Goal: Check status: Check status

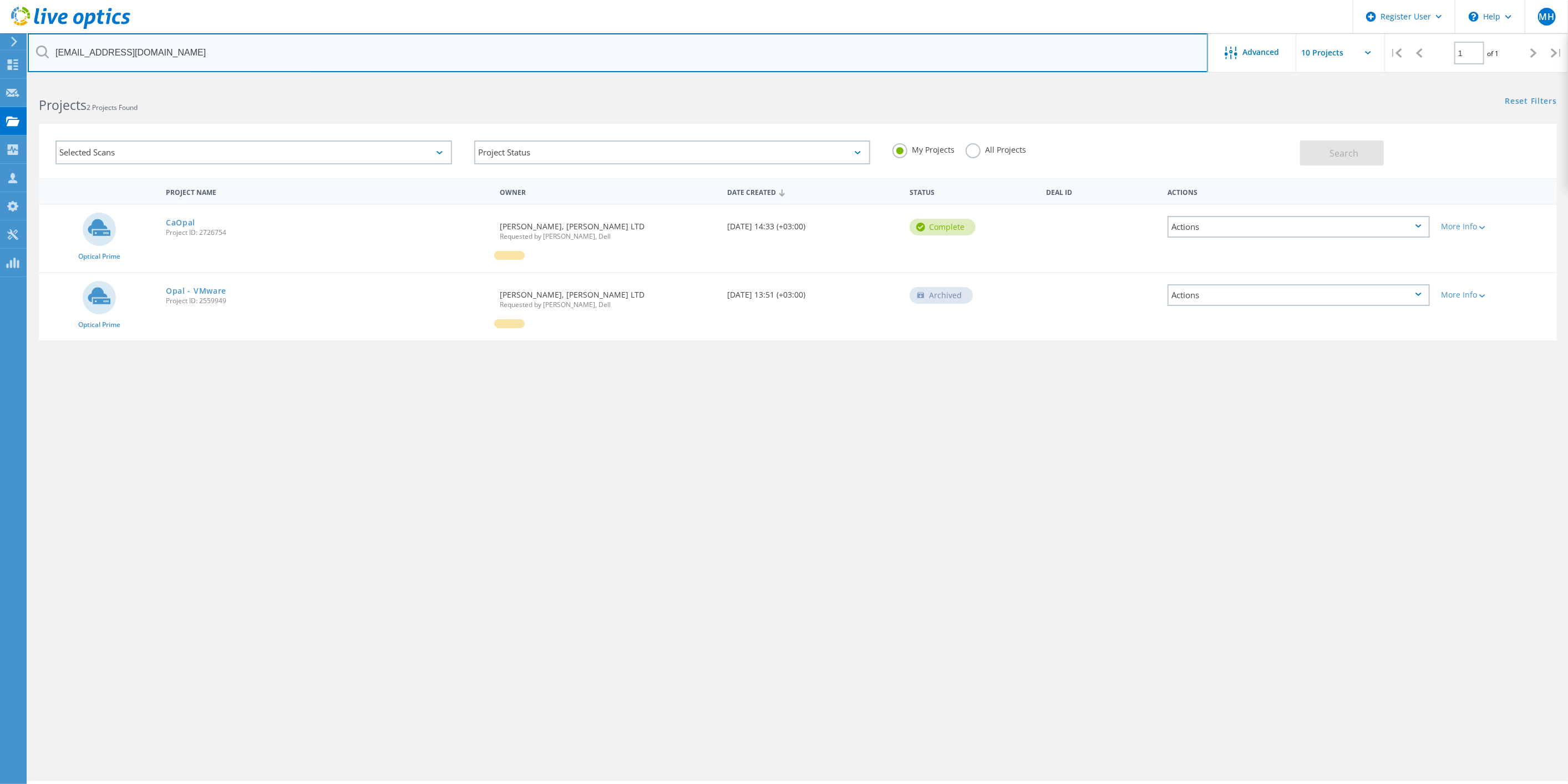
click at [190, 55] on input "bohad@oft.co.il" at bounding box center [618, 52] width 1180 height 39
paste input "yanivk"
type input "yanivk@oft.co.il"
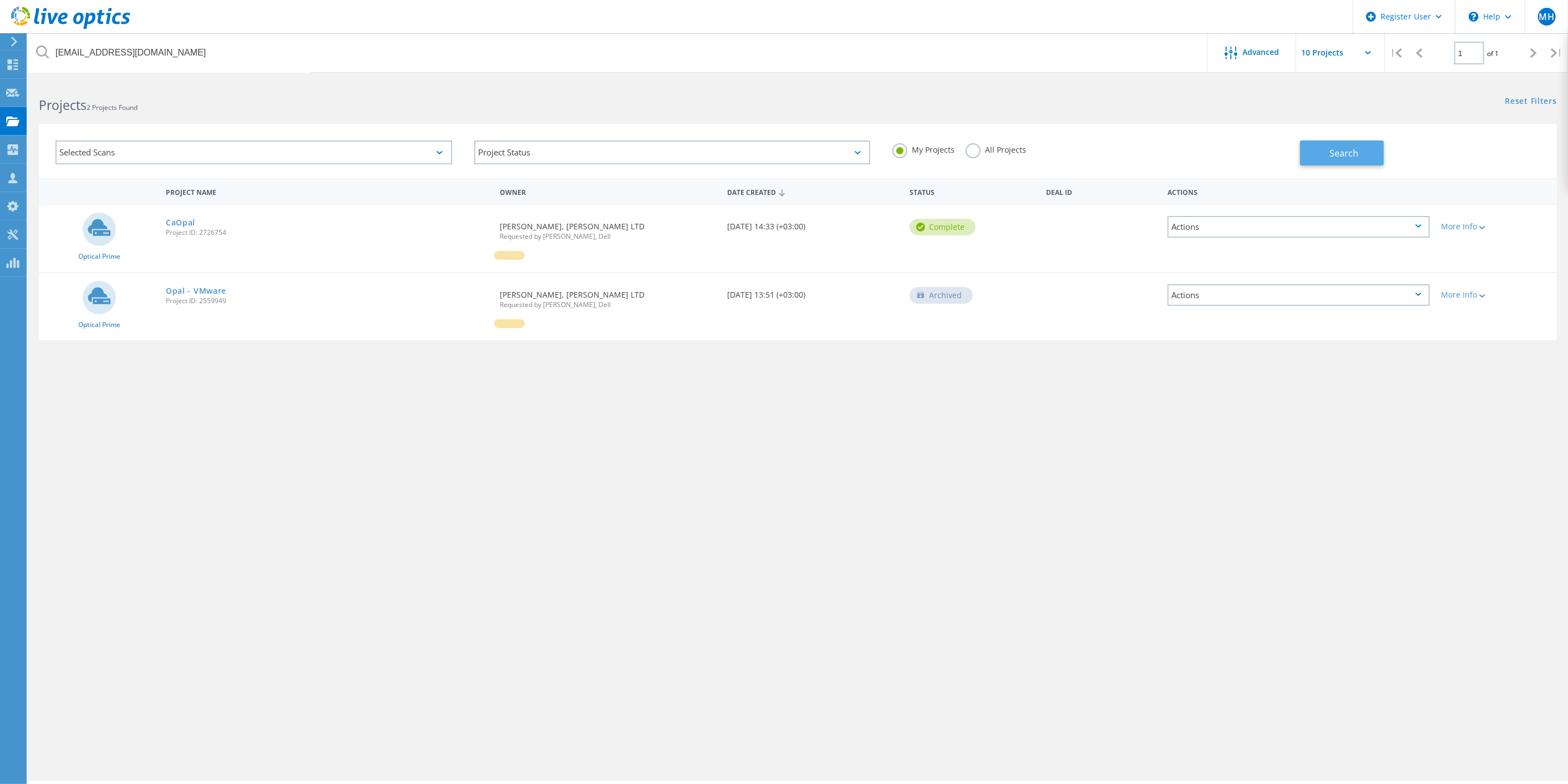
click at [1315, 154] on button "Search" at bounding box center [1342, 153] width 84 height 25
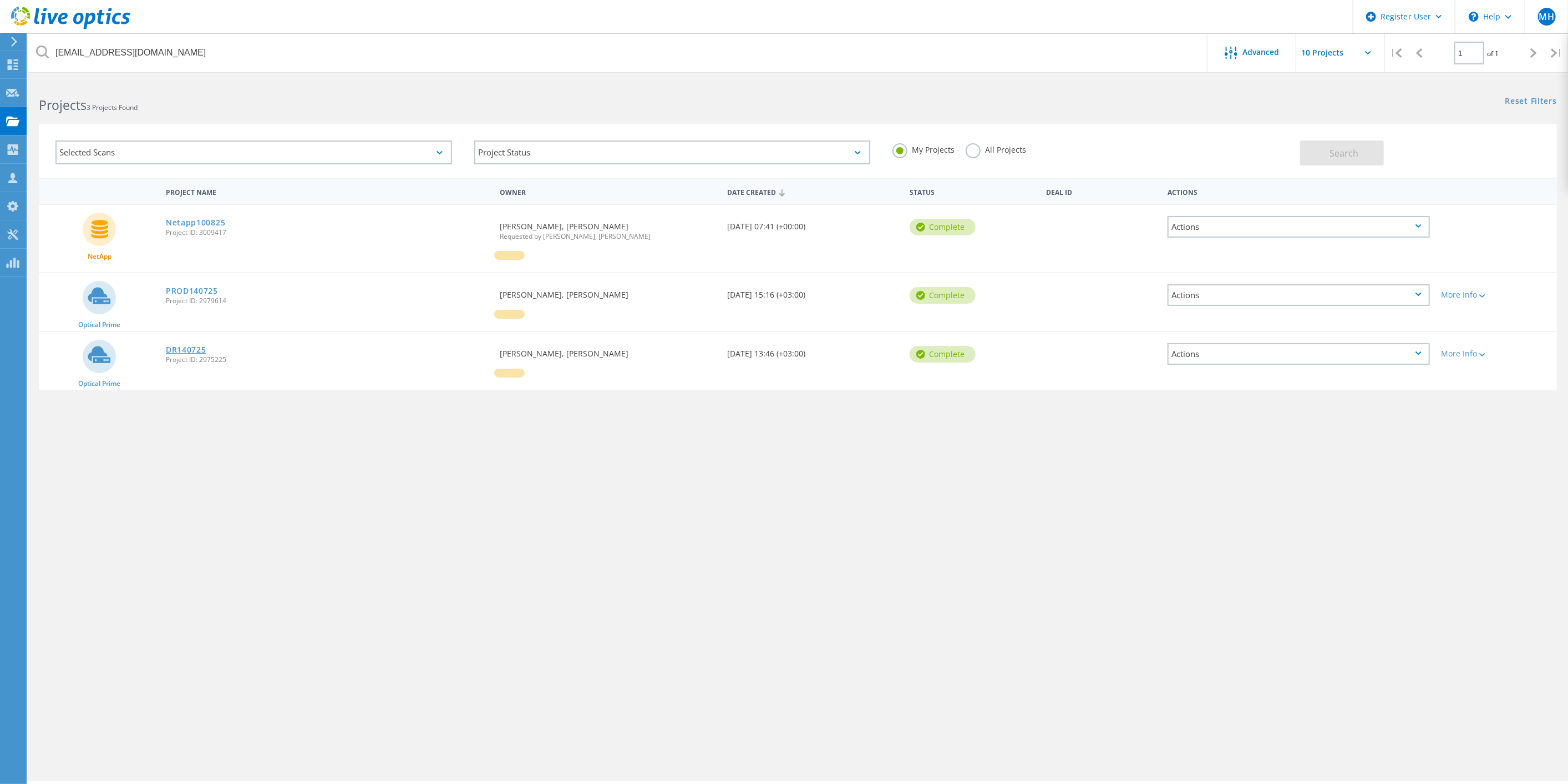
click at [182, 347] on link "DR140725" at bounding box center [186, 349] width 41 height 8
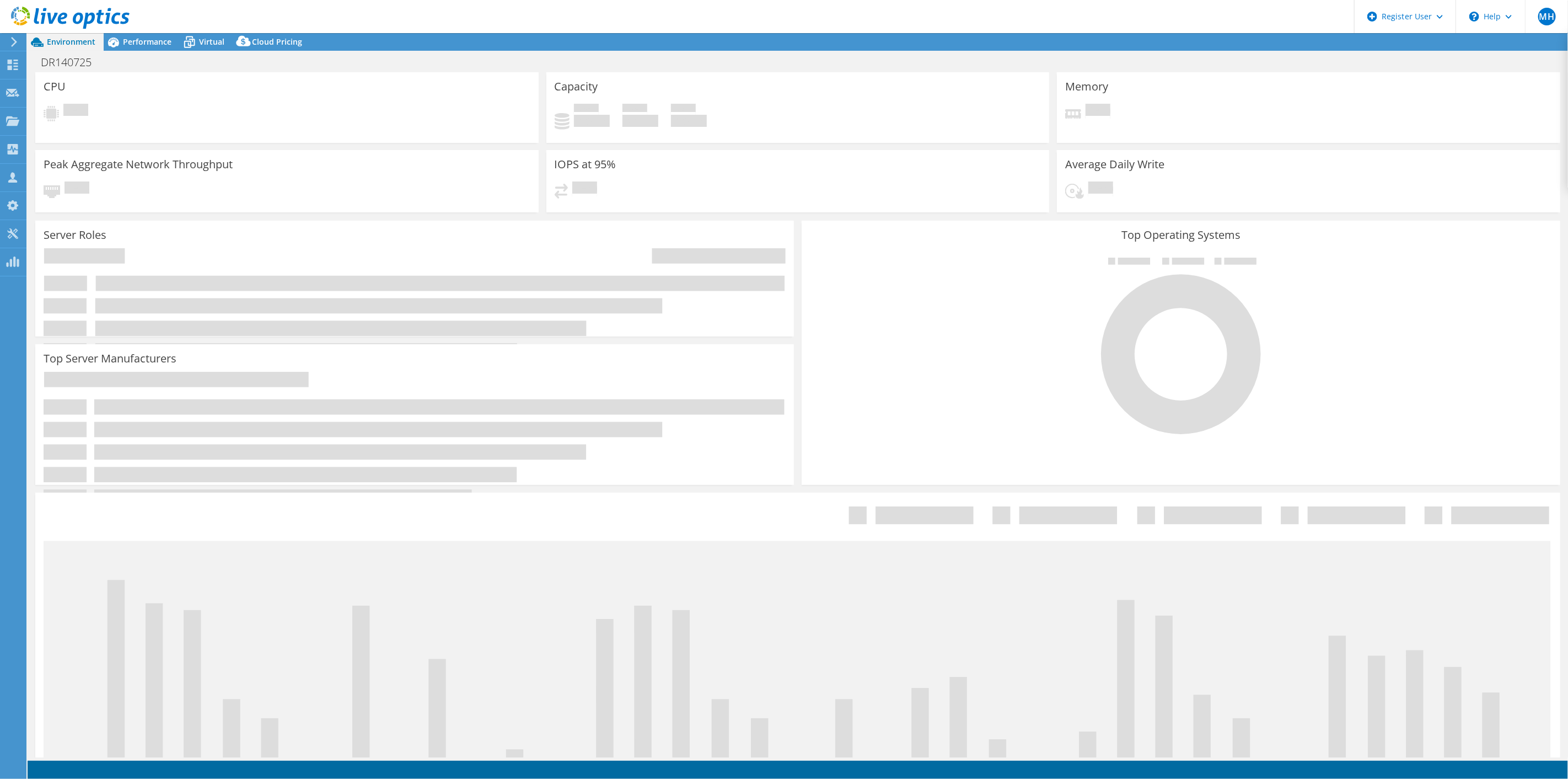
select select "USD"
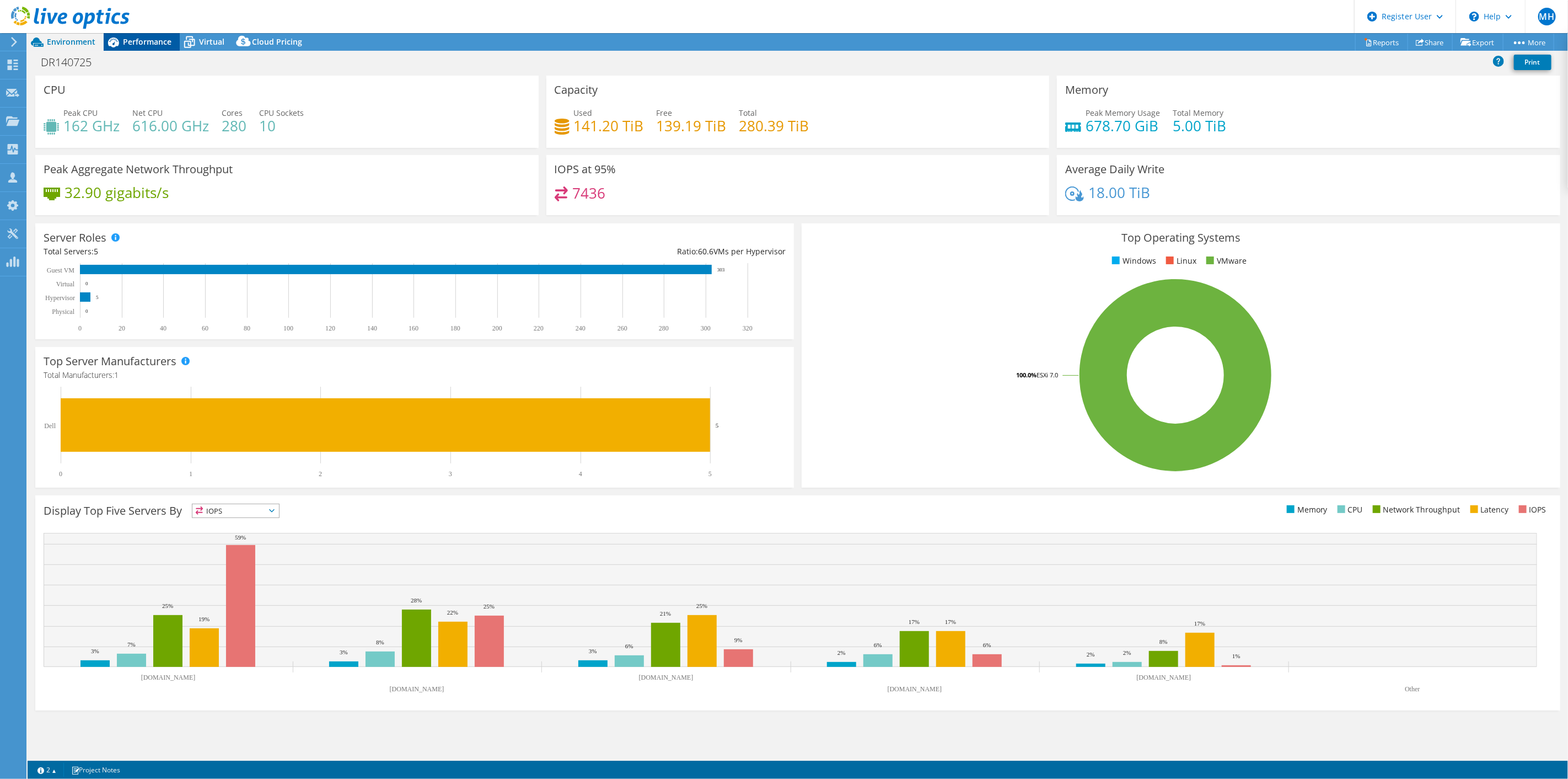
click at [129, 42] on span "Performance" at bounding box center [147, 41] width 48 height 10
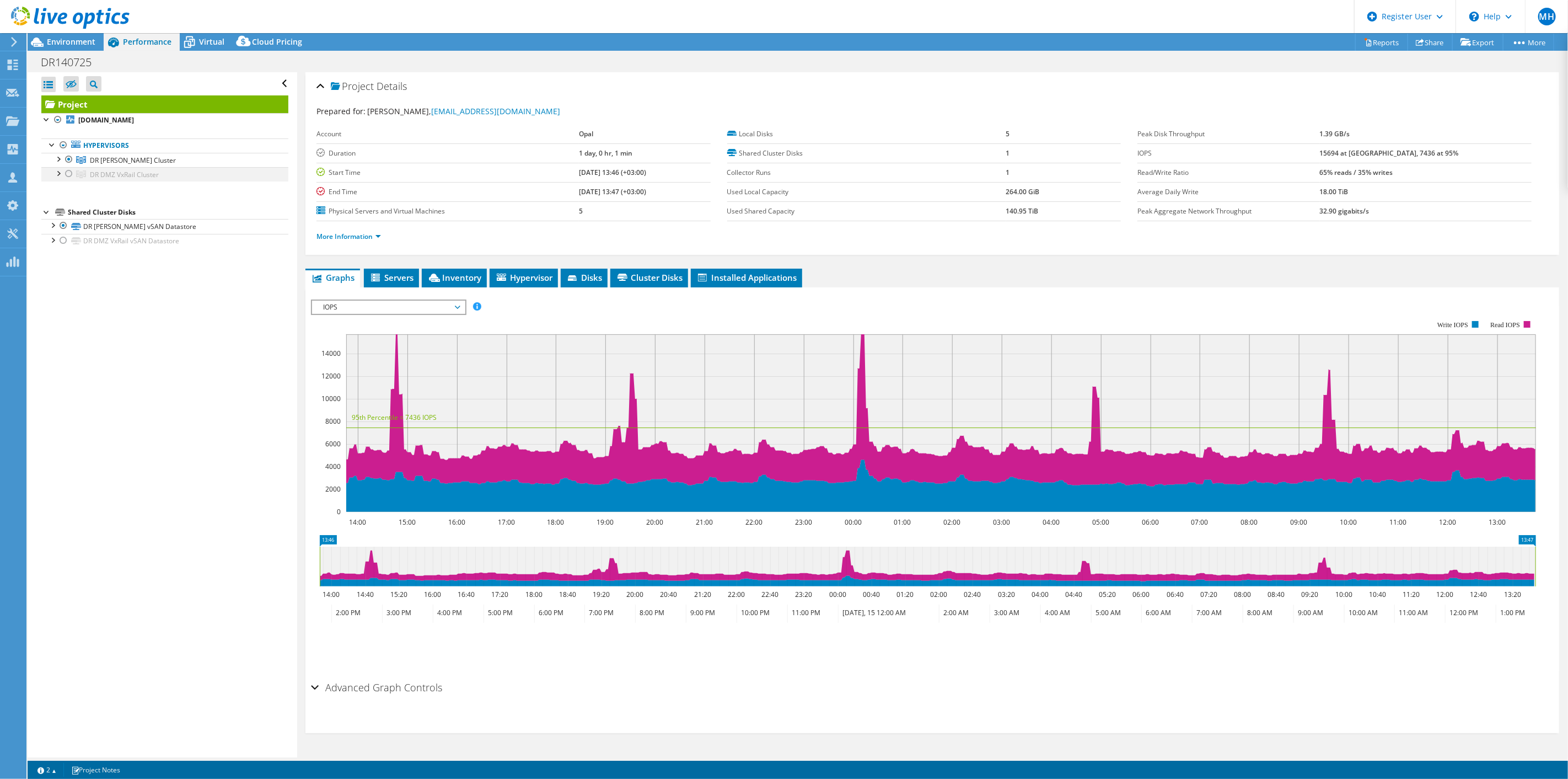
click at [69, 172] on div at bounding box center [69, 173] width 11 height 13
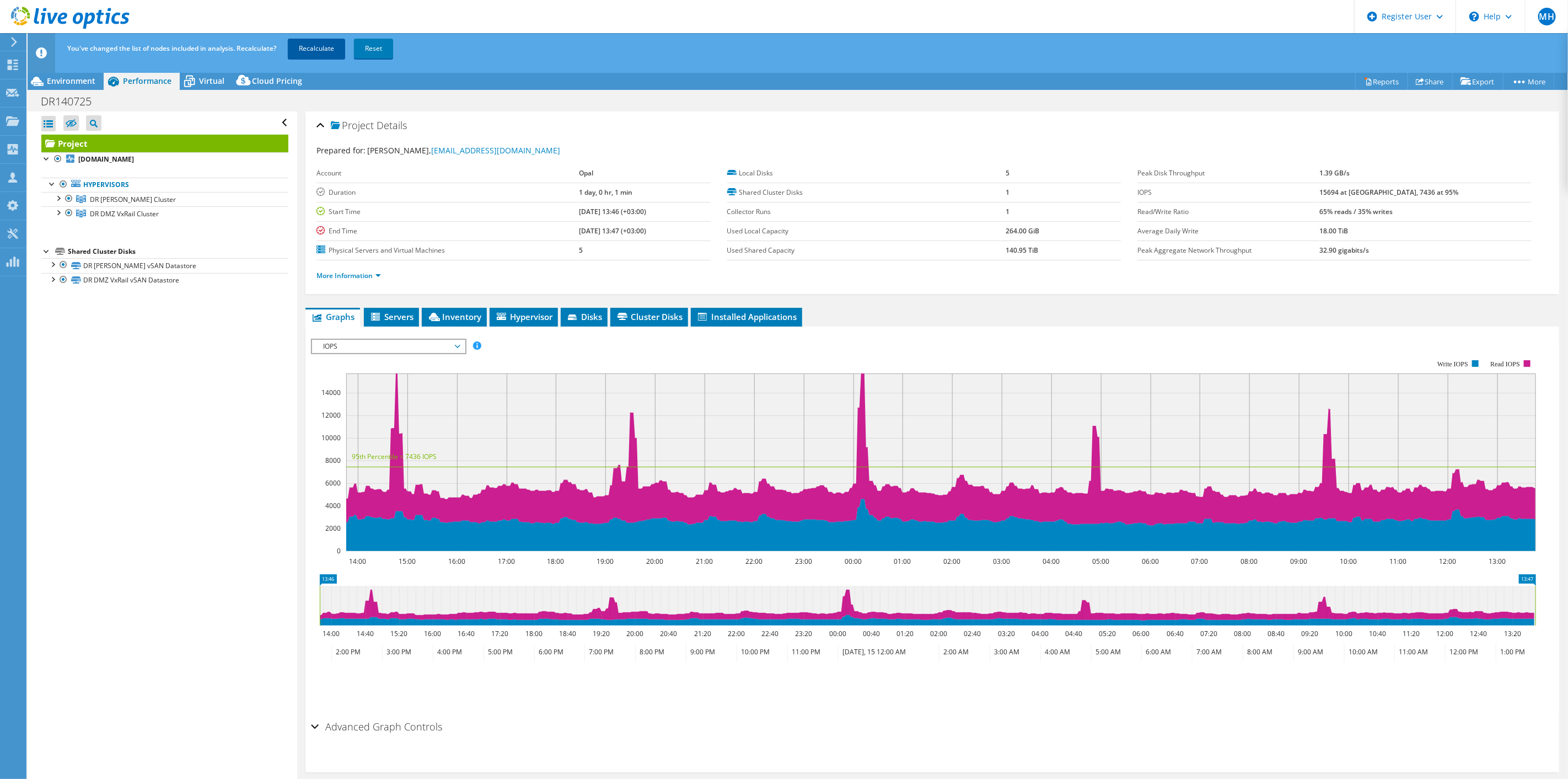
click at [320, 51] on link "Recalculate" at bounding box center [317, 48] width 57 height 20
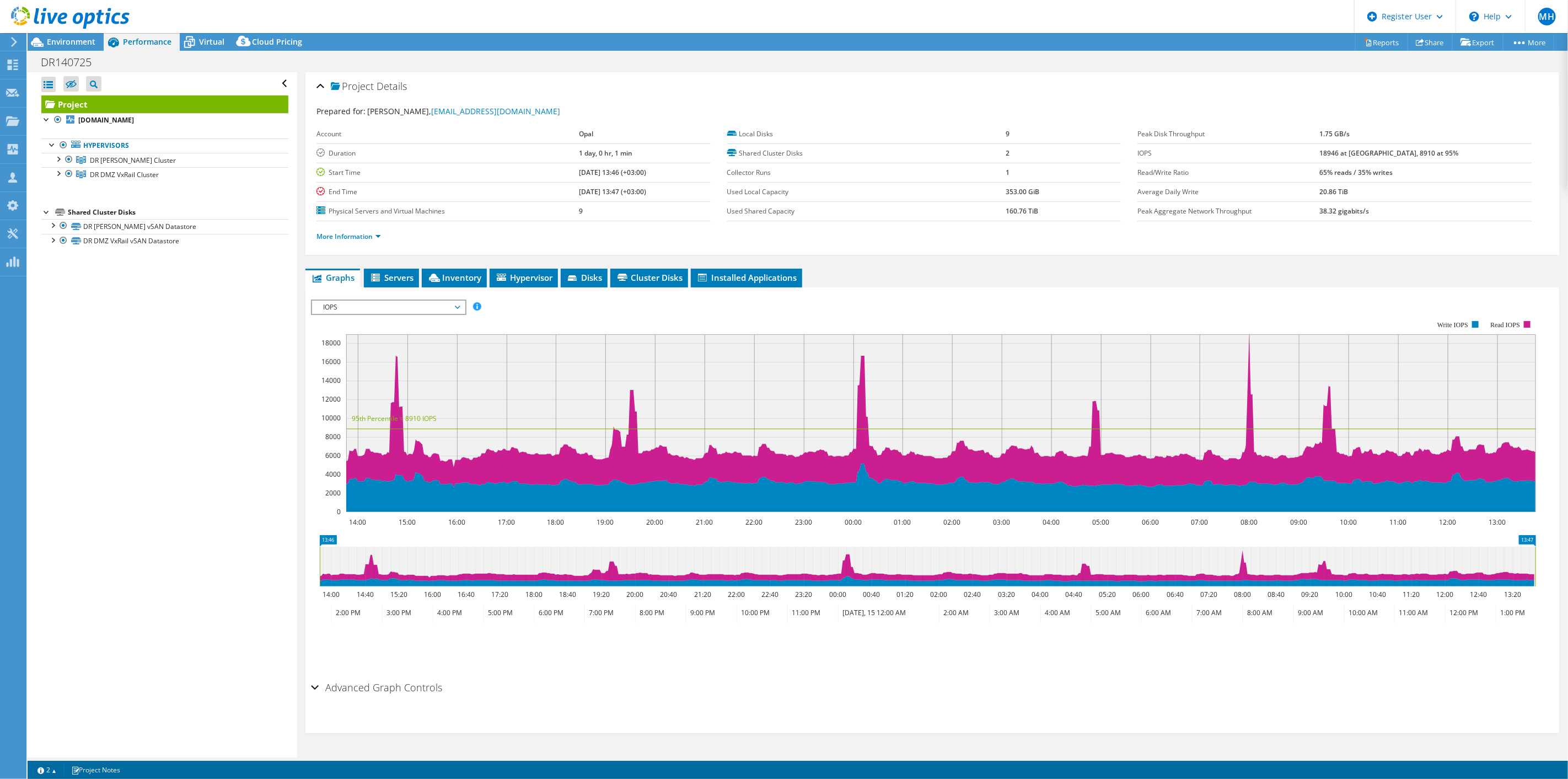
click at [80, 35] on div at bounding box center [65, 18] width 129 height 37
click at [80, 39] on span "Environment" at bounding box center [71, 41] width 48 height 10
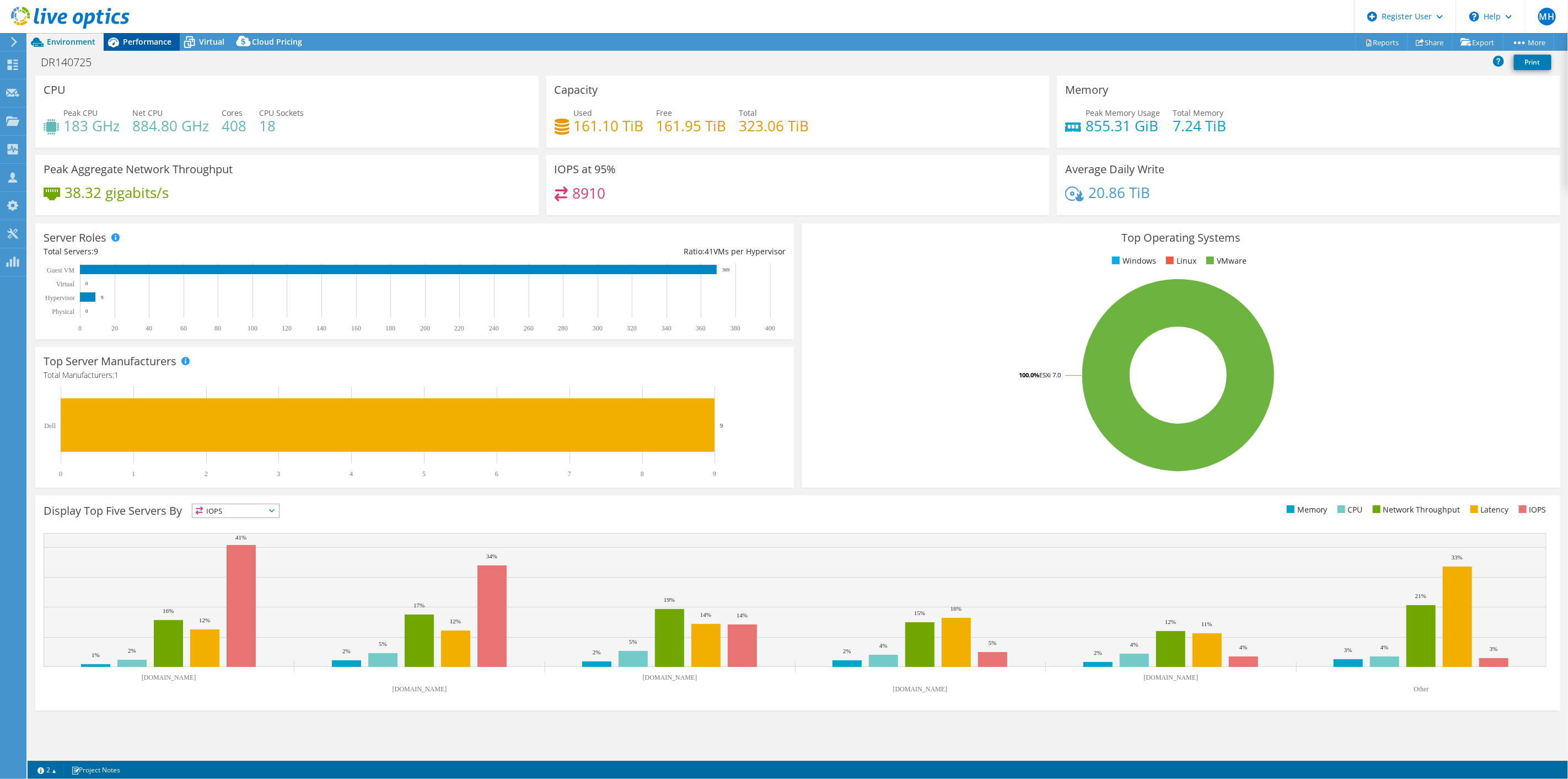
click at [149, 43] on span "Performance" at bounding box center [147, 41] width 48 height 10
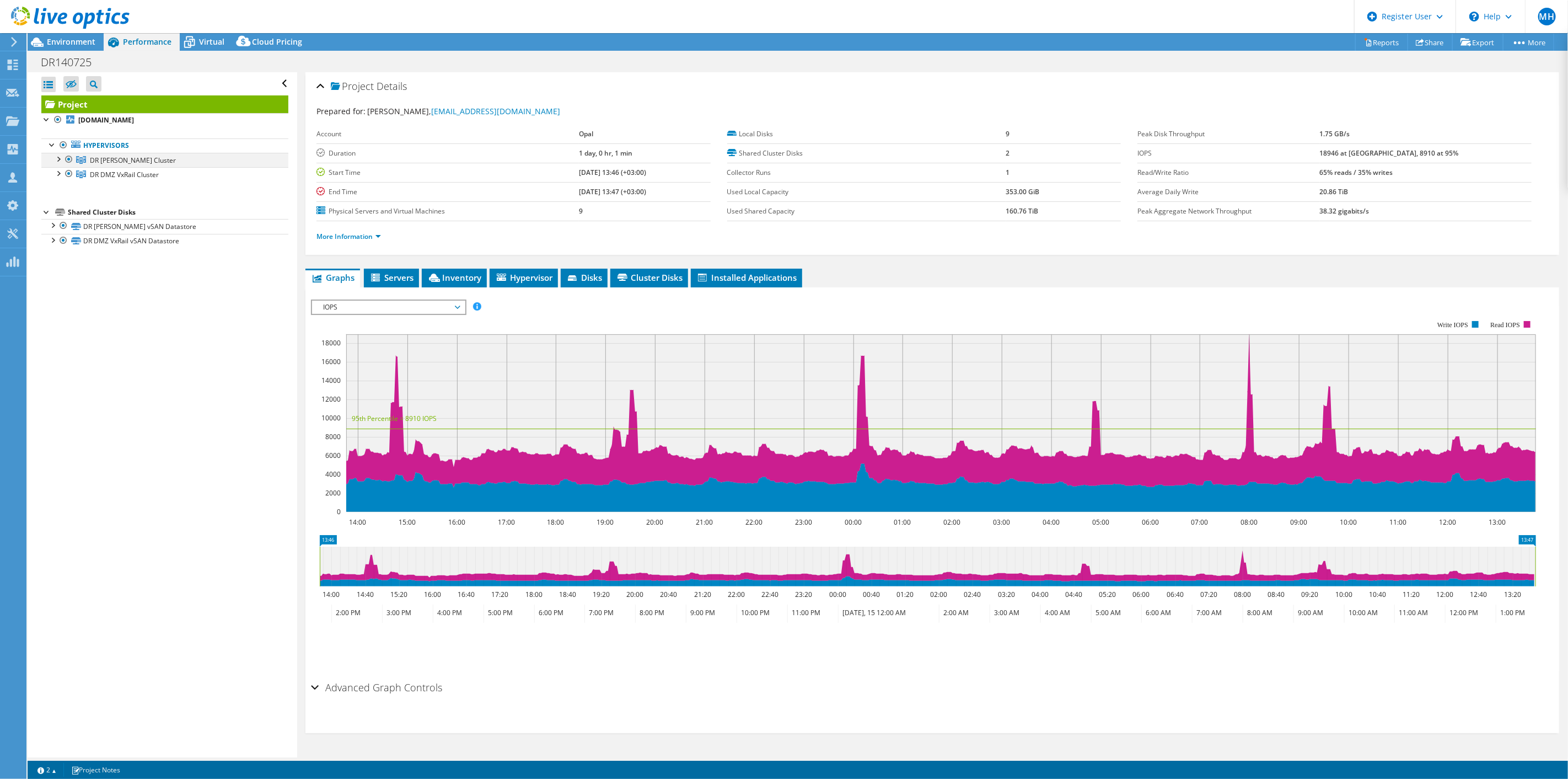
click at [59, 158] on div at bounding box center [58, 158] width 11 height 11
click at [54, 243] on div at bounding box center [58, 244] width 11 height 11
click at [84, 35] on div at bounding box center [65, 18] width 129 height 37
click at [69, 41] on span "Environment" at bounding box center [71, 41] width 48 height 10
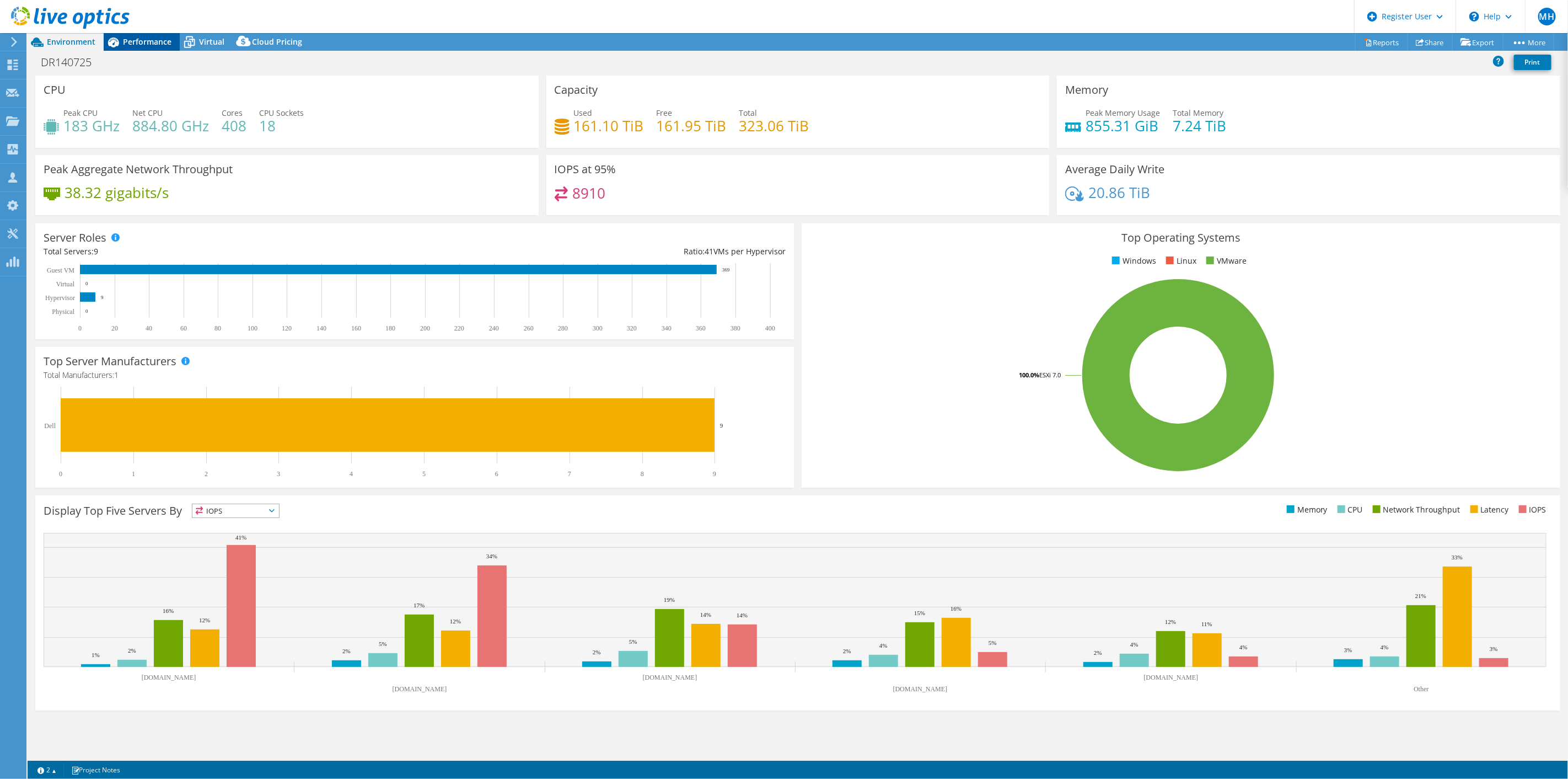
click at [154, 44] on span "Performance" at bounding box center [147, 41] width 48 height 10
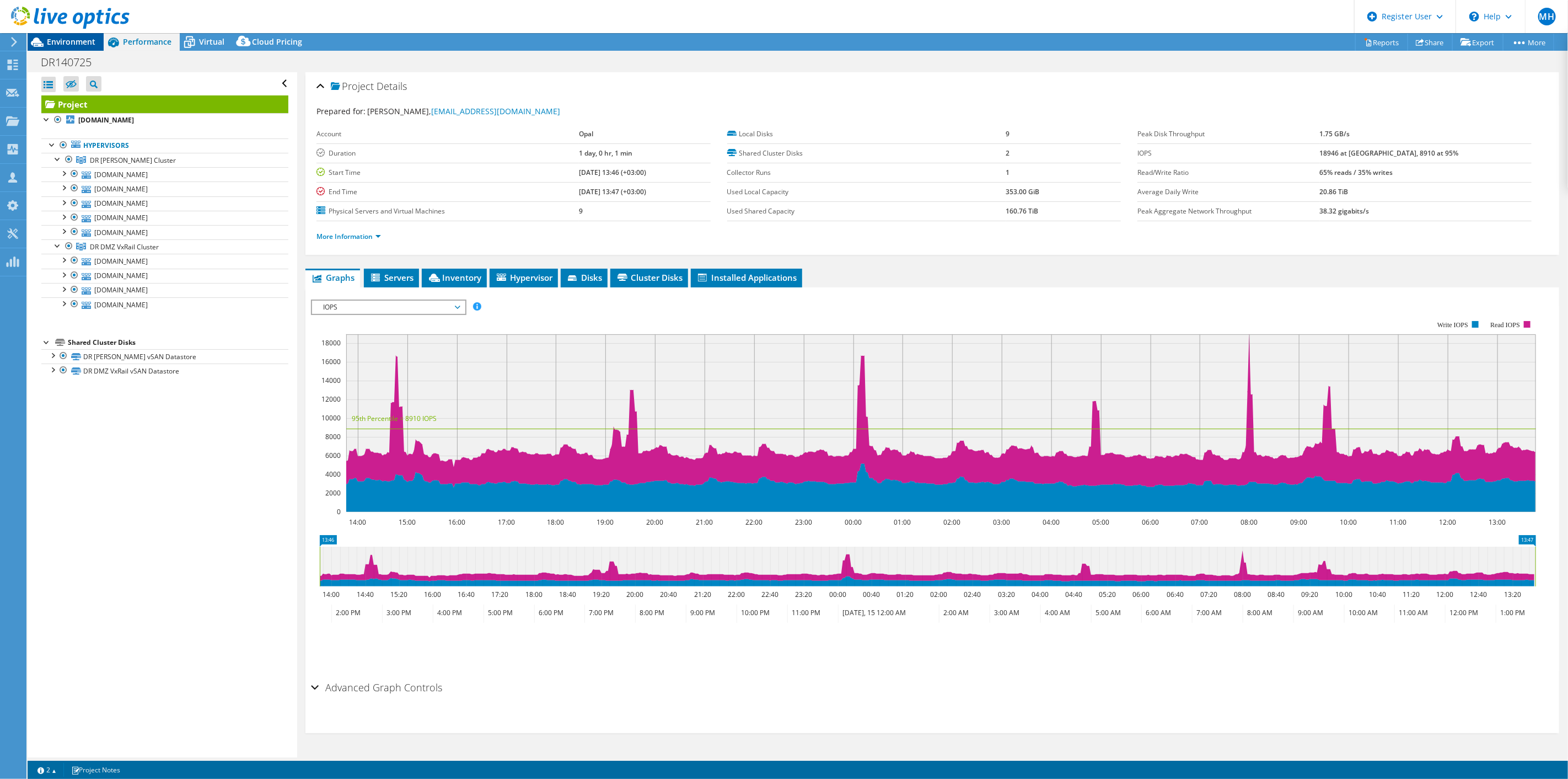
click at [90, 44] on span "Environment" at bounding box center [71, 41] width 48 height 10
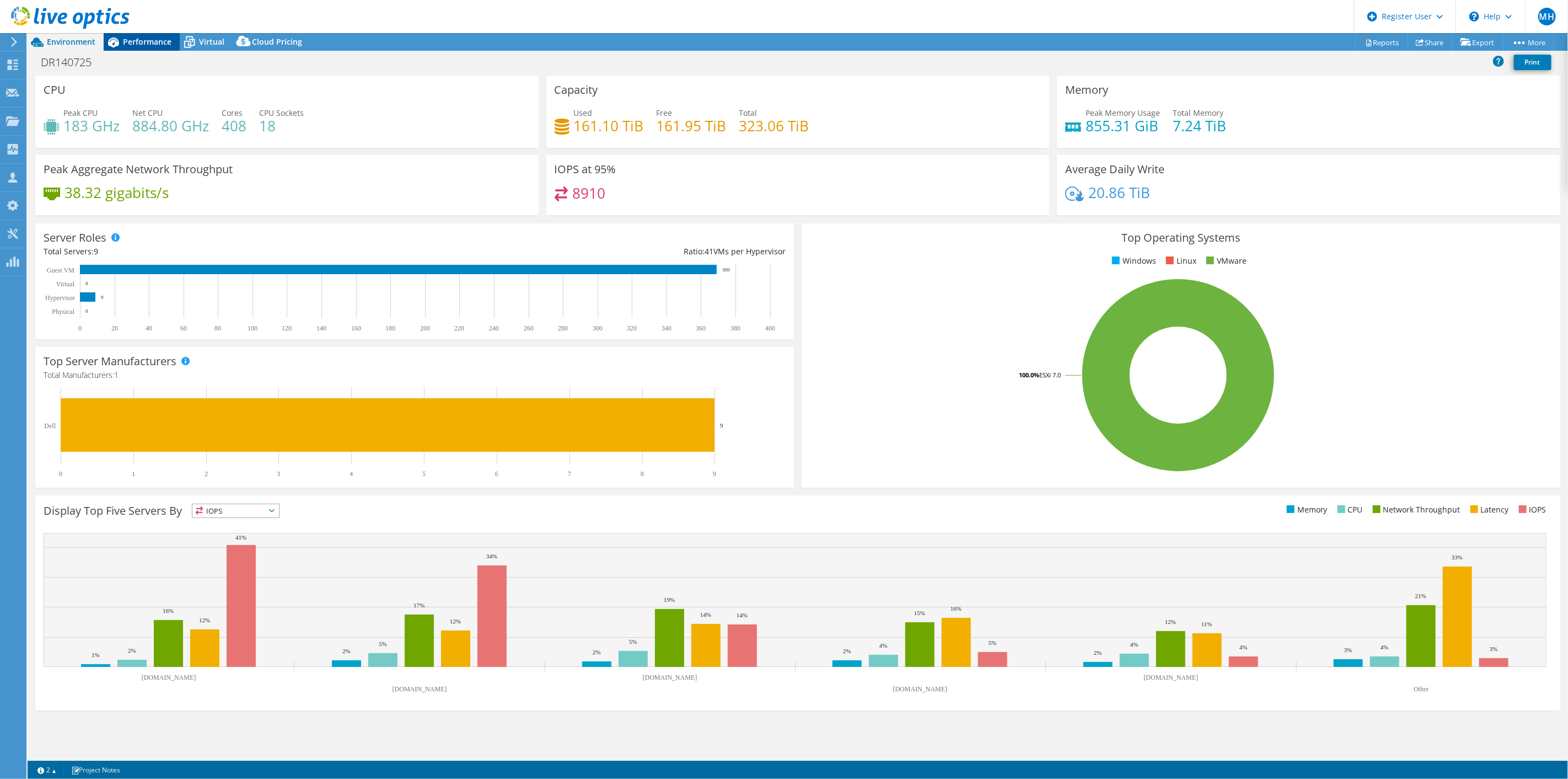
click at [131, 52] on div "DR140725 Print" at bounding box center [798, 62] width 1540 height 21
click at [122, 44] on icon at bounding box center [113, 42] width 19 height 19
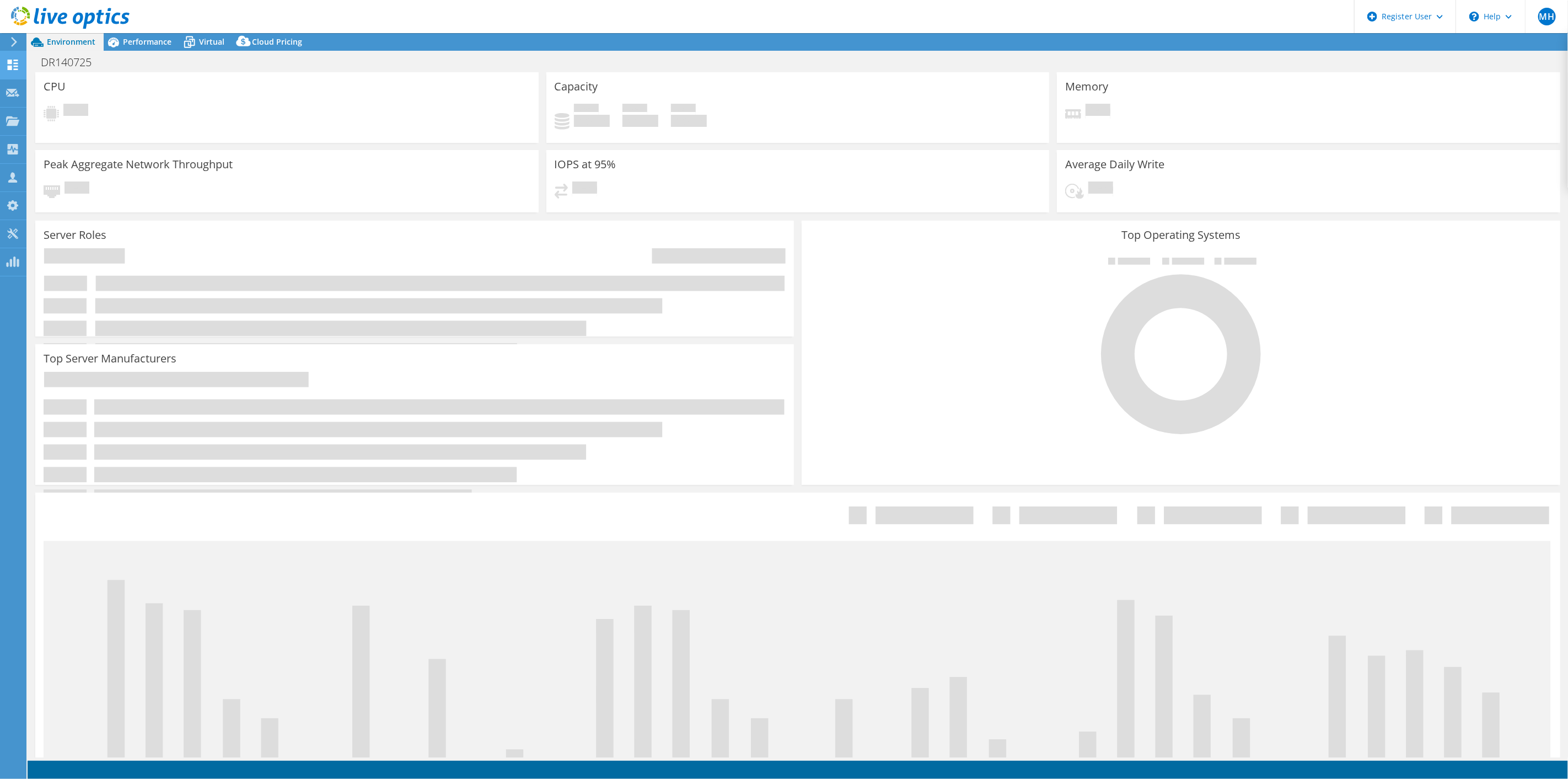
select select "USD"
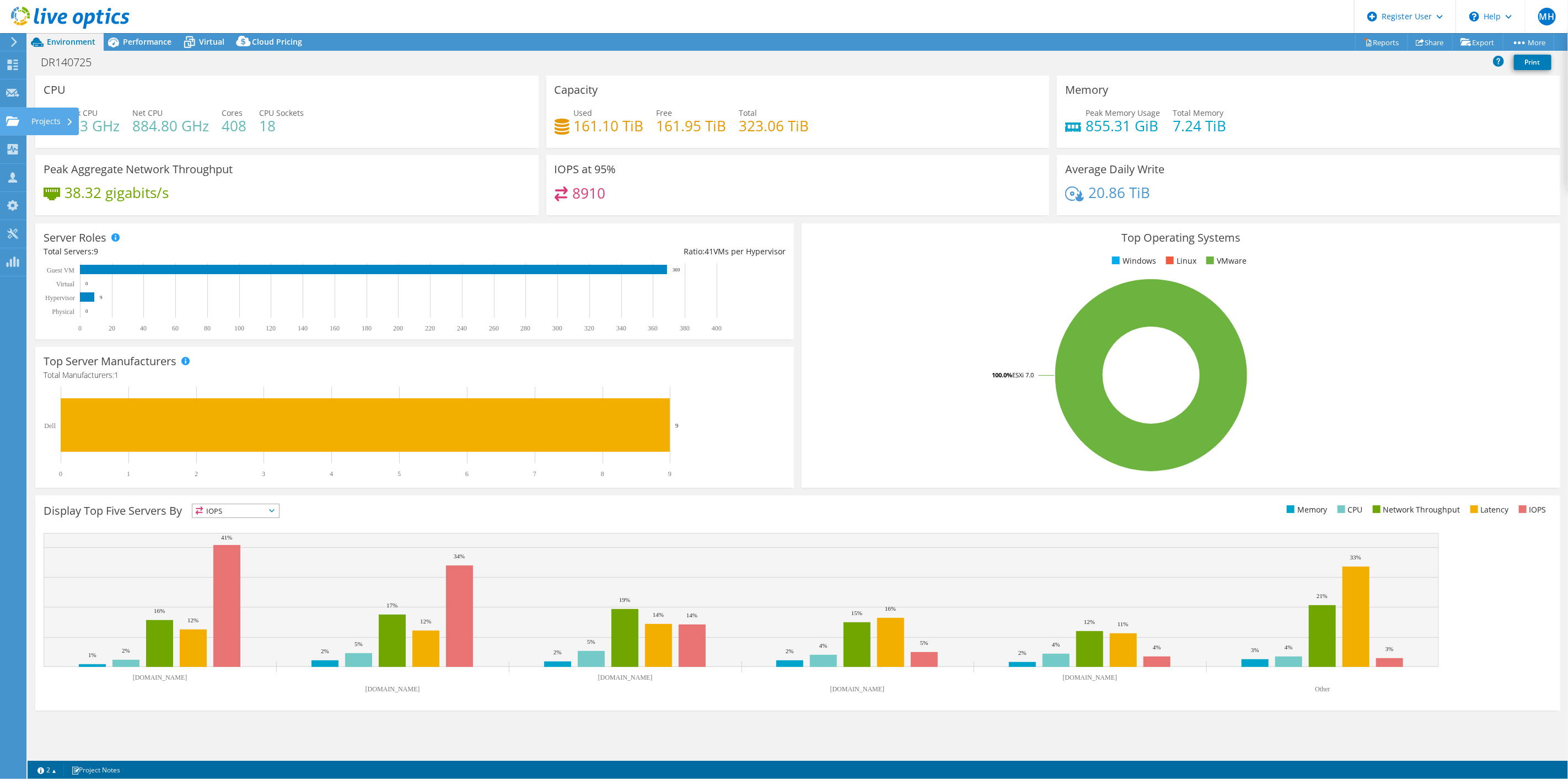
click at [16, 121] on use at bounding box center [12, 120] width 13 height 9
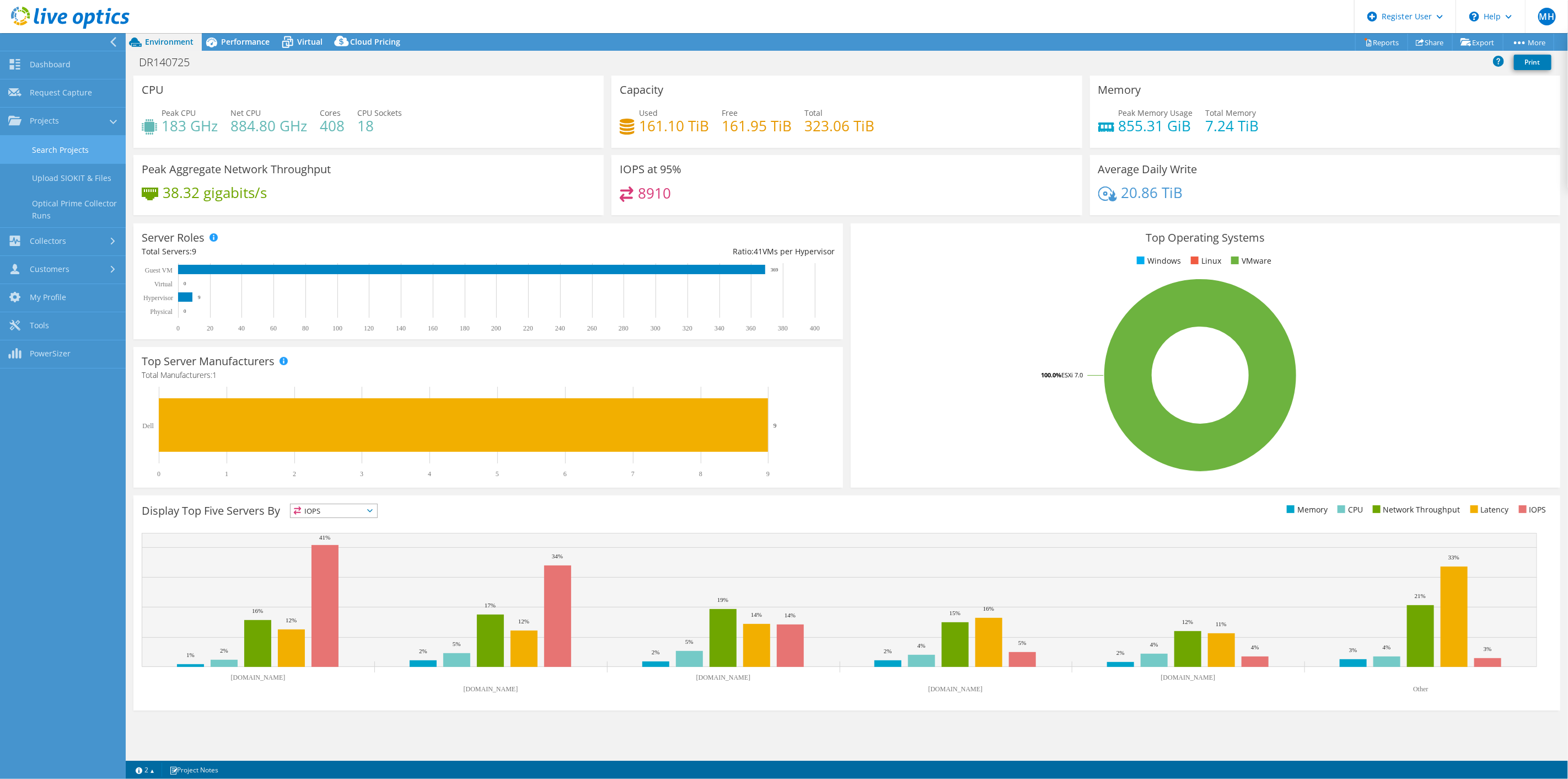
click at [76, 154] on link "Search Projects" at bounding box center [63, 149] width 126 height 28
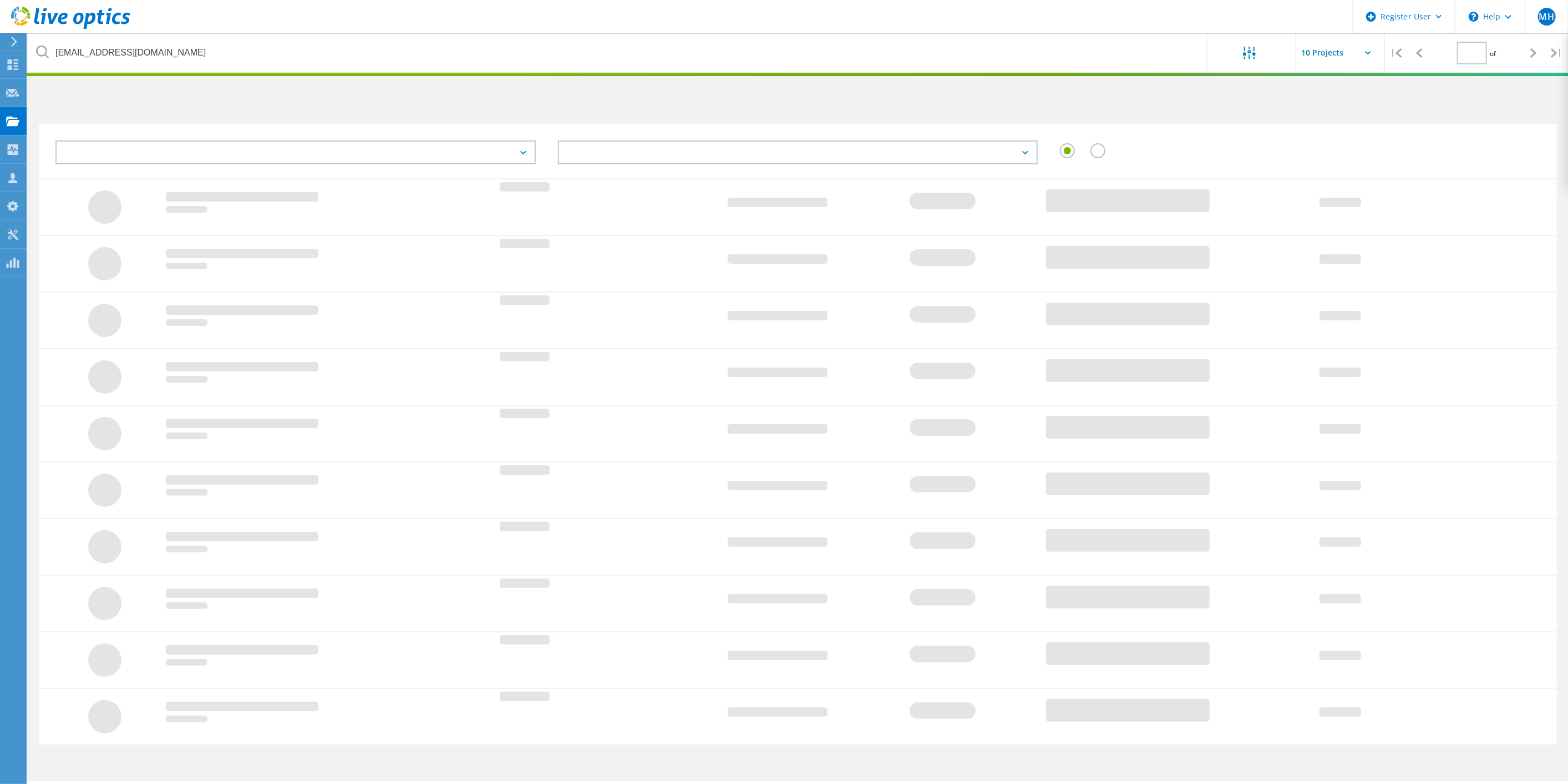
type input "1"
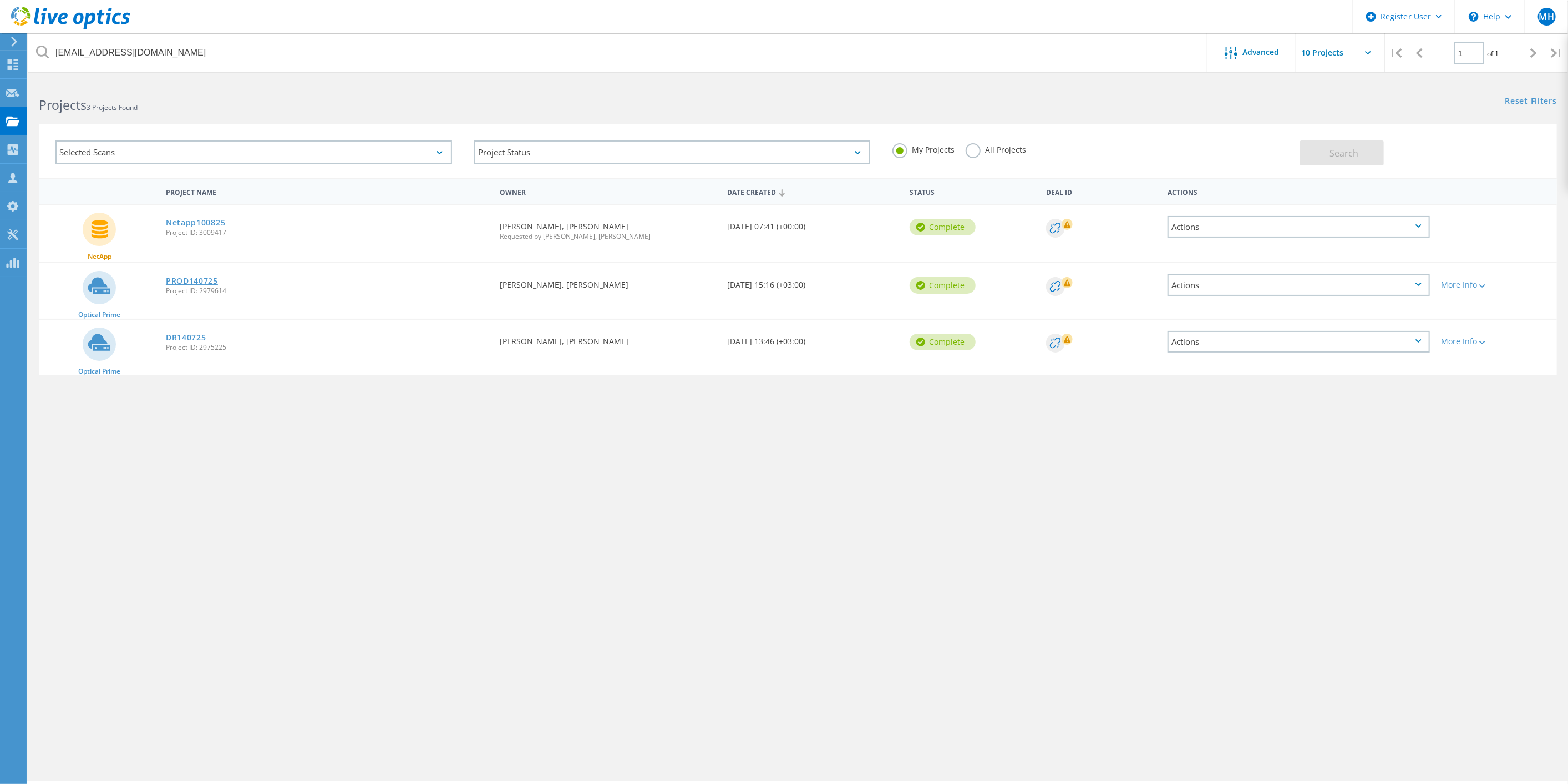
click at [192, 280] on link "PROD140725" at bounding box center [192, 280] width 52 height 8
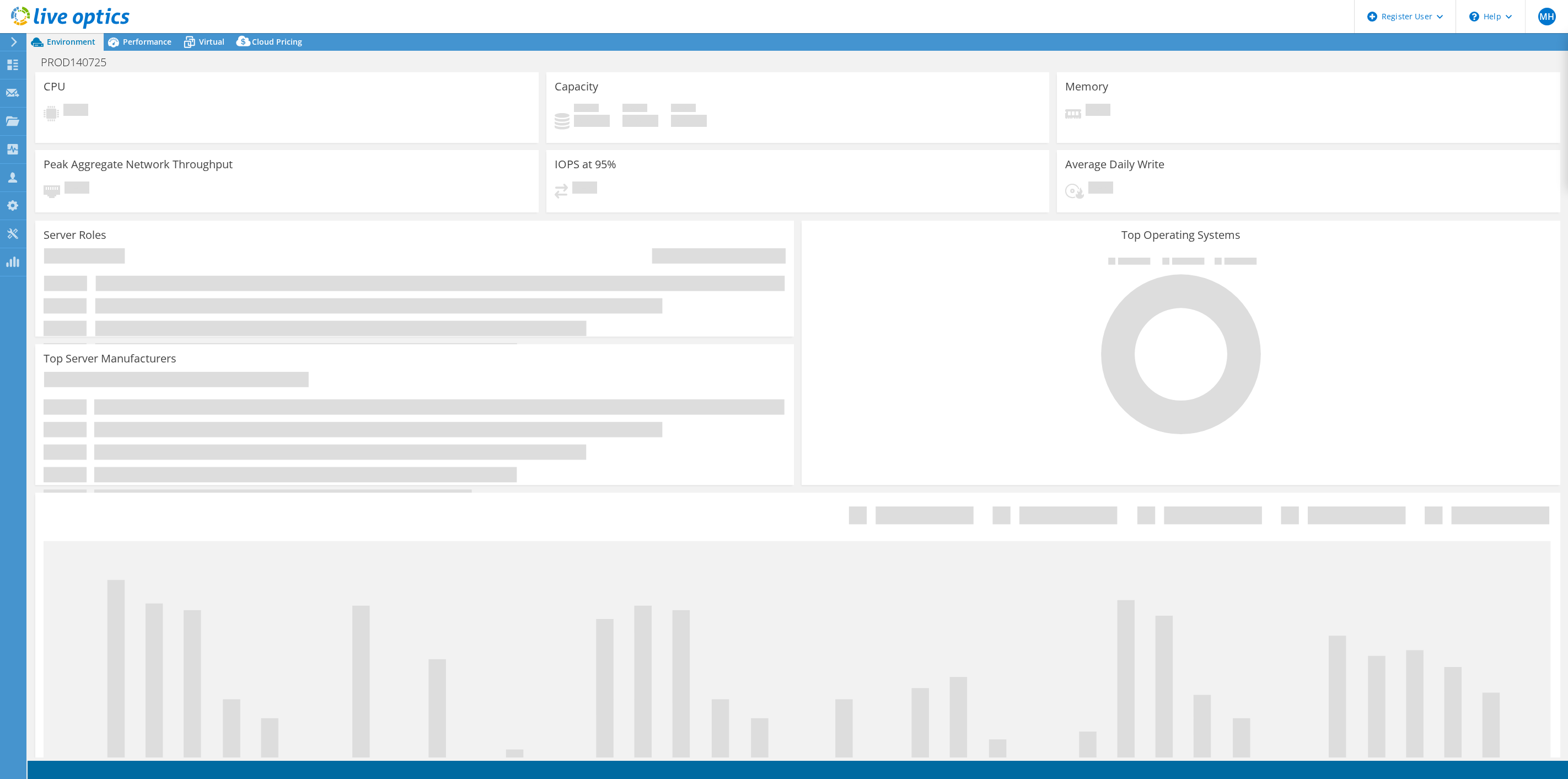
select select "USD"
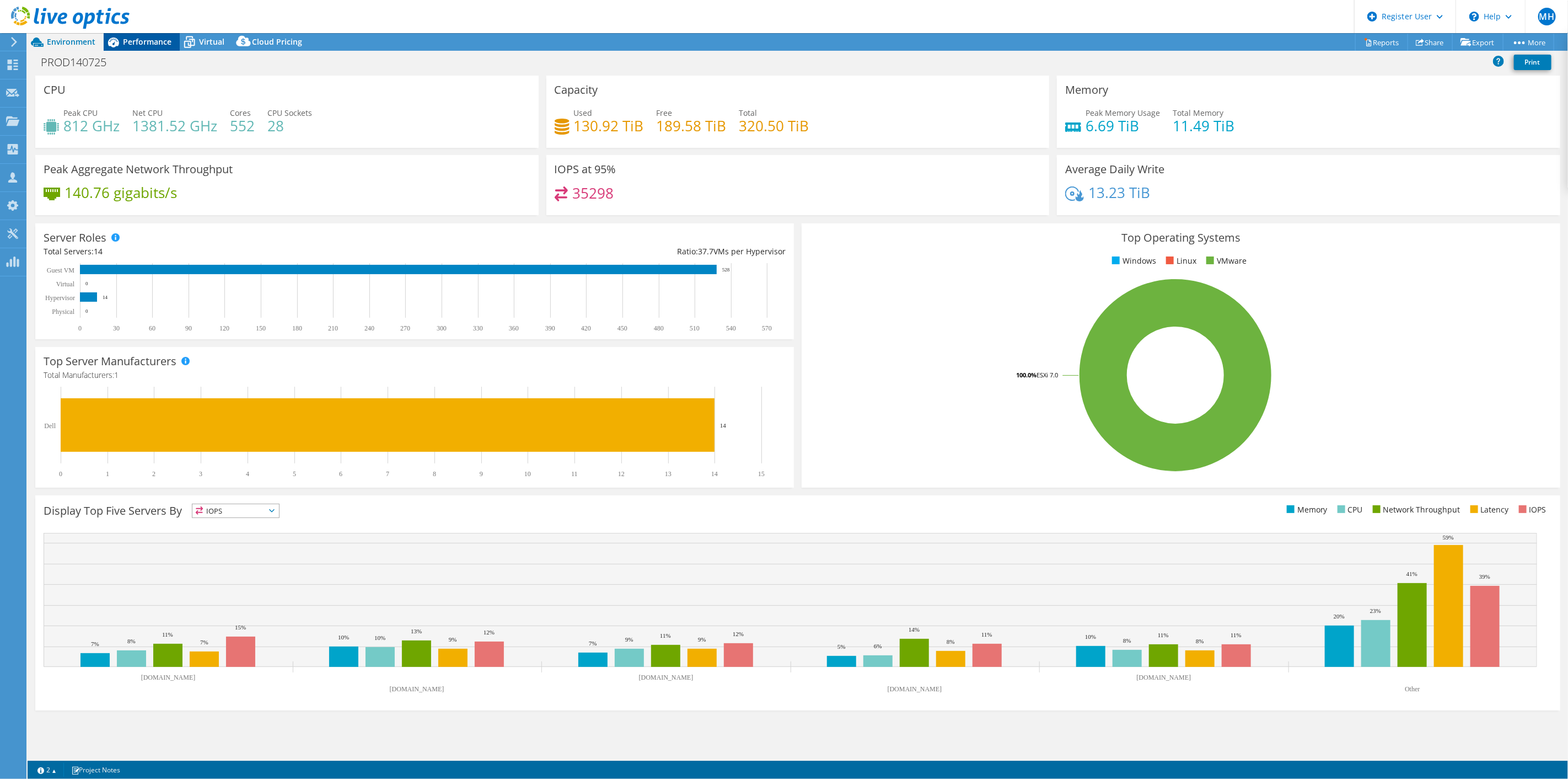
click at [155, 42] on span "Performance" at bounding box center [147, 41] width 48 height 10
